Goal: Task Accomplishment & Management: Use online tool/utility

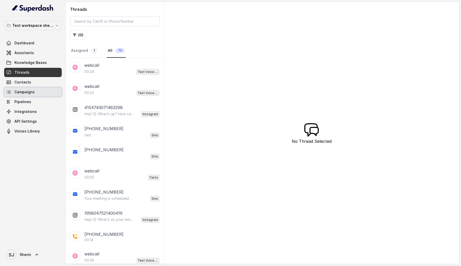
click at [37, 91] on link "Campaigns" at bounding box center [33, 91] width 58 height 9
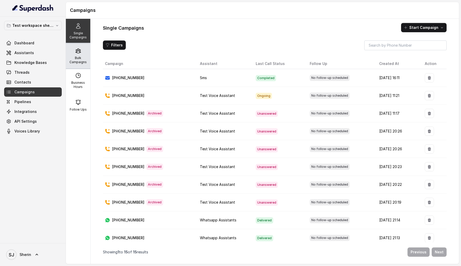
click at [74, 67] on div "Bulk Campaigns" at bounding box center [78, 56] width 24 height 25
